Goal: Information Seeking & Learning: Learn about a topic

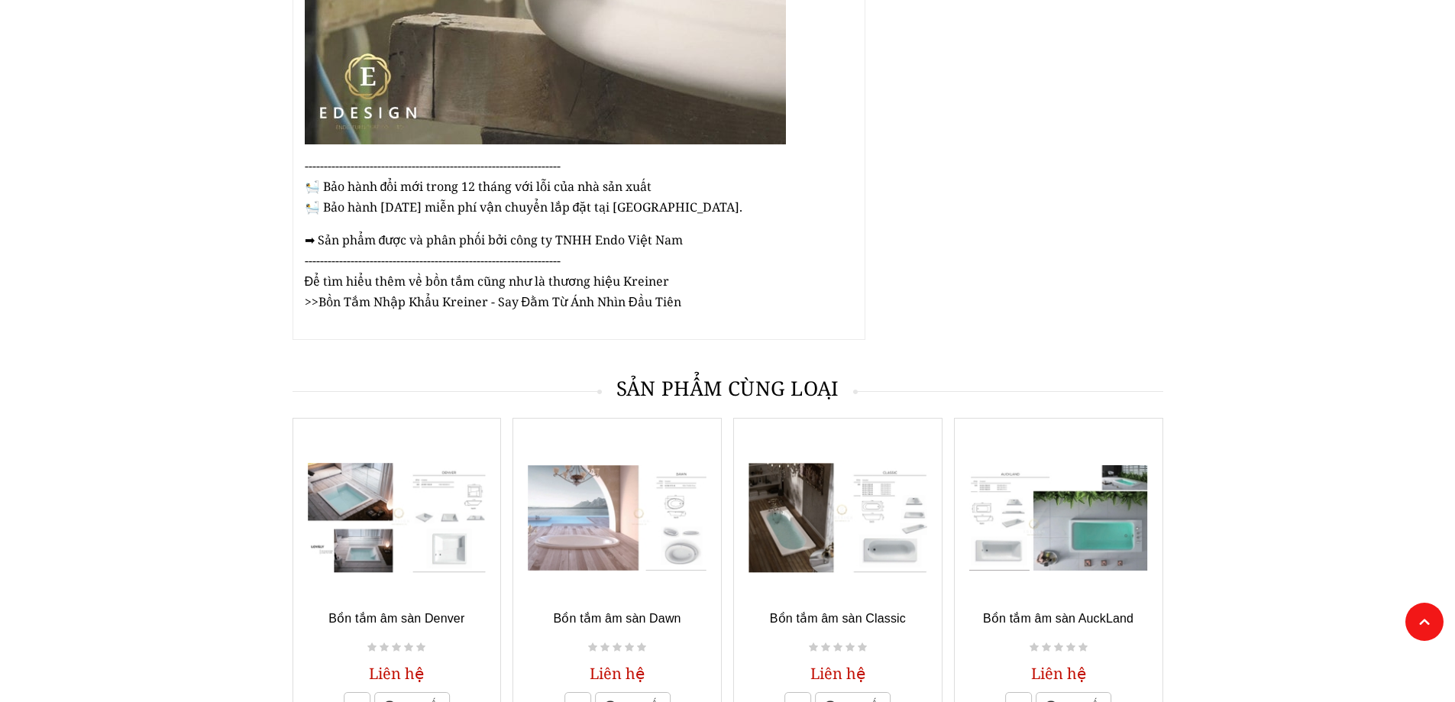
scroll to position [2076, 0]
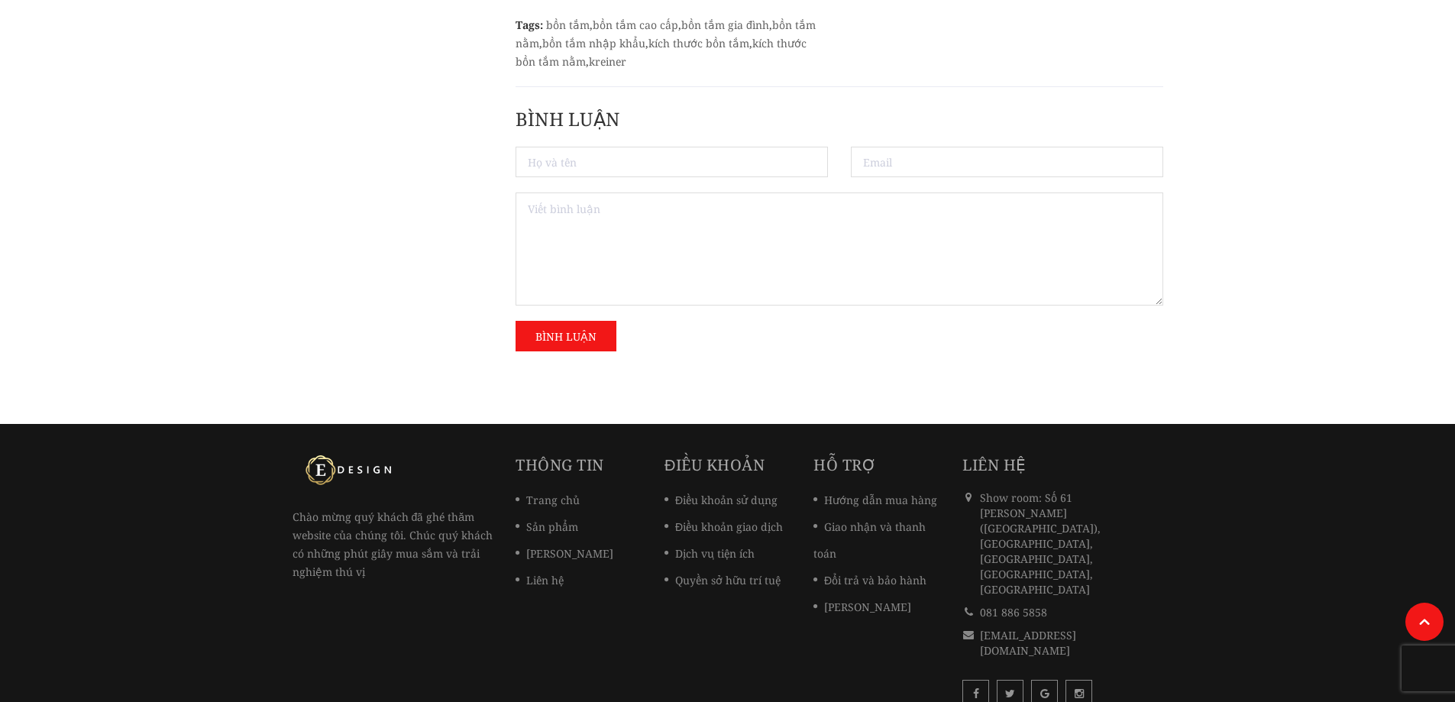
scroll to position [4067, 0]
